Goal: Information Seeking & Learning: Learn about a topic

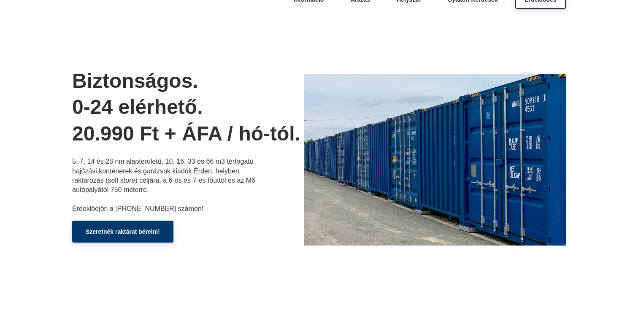
click at [353, 3] on span "Árazás" at bounding box center [360, -1] width 19 height 7
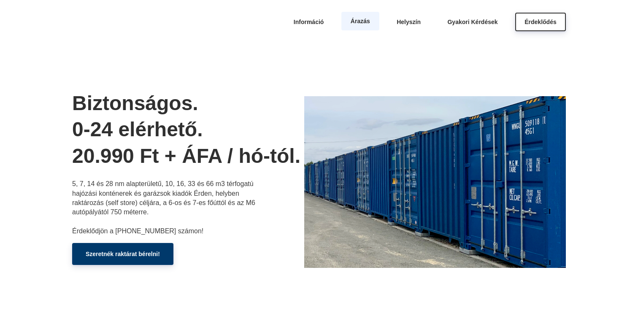
click at [357, 20] on span "Árazás" at bounding box center [360, 21] width 19 height 7
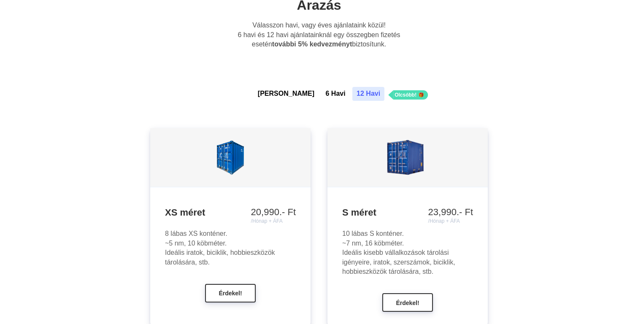
scroll to position [692, 0]
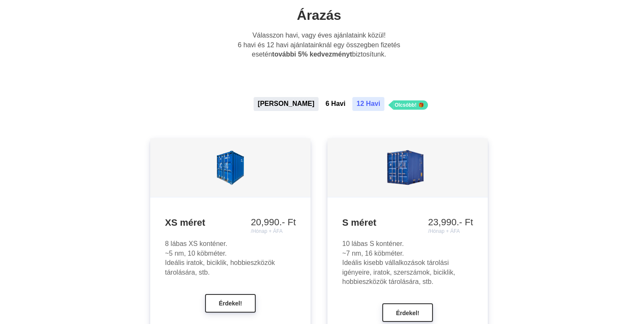
click at [283, 100] on button "[PERSON_NAME]" at bounding box center [286, 104] width 65 height 14
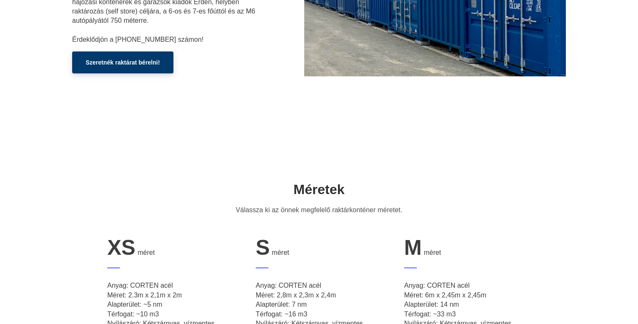
scroll to position [0, 0]
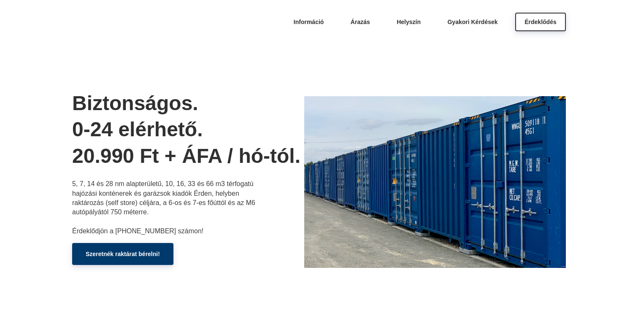
click at [395, 168] on img at bounding box center [435, 182] width 262 height 172
click at [411, 20] on span "Helyszín" at bounding box center [409, 21] width 24 height 7
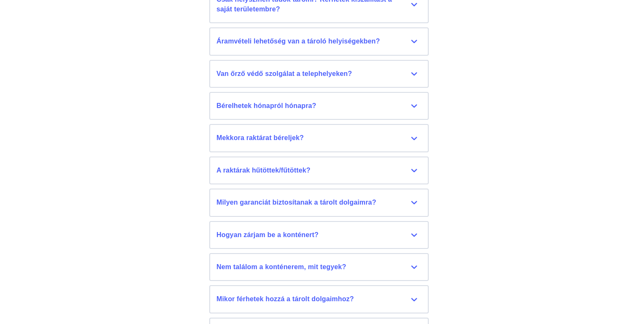
scroll to position [3561, 0]
